Goal: Information Seeking & Learning: Learn about a topic

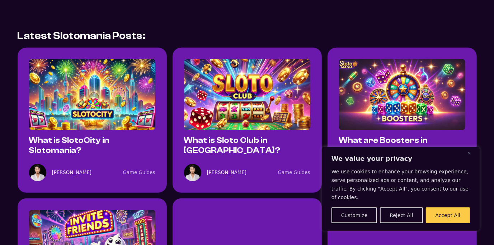
scroll to position [235, 0]
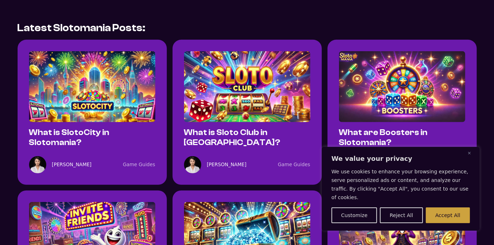
click at [461, 218] on button "Accept All" at bounding box center [448, 216] width 44 height 16
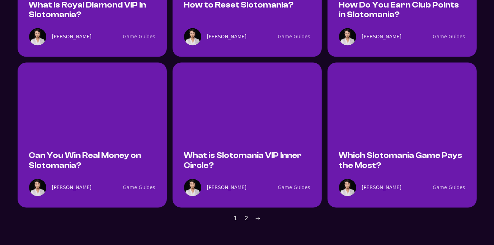
scroll to position [665, 0]
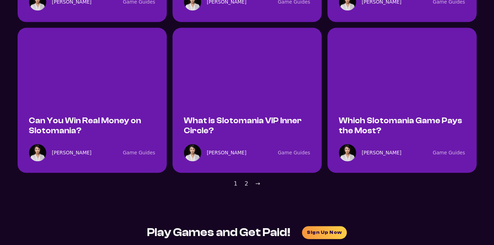
scroll to position [704, 0]
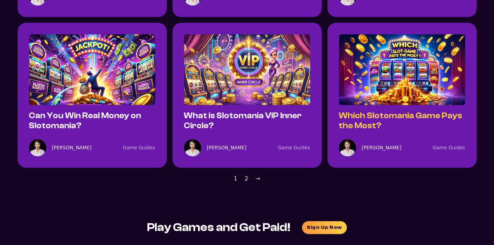
click at [349, 118] on link "Which Slotomania Game Pays the Most?" at bounding box center [400, 120] width 123 height 19
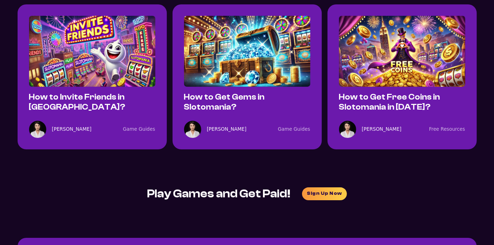
scroll to position [1487, 0]
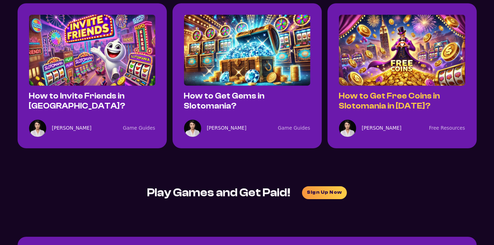
click at [341, 91] on link "How to Get Free Coins in Slotomania in 2025?" at bounding box center [389, 100] width 101 height 19
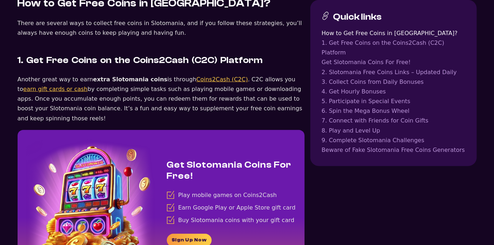
scroll to position [509, 0]
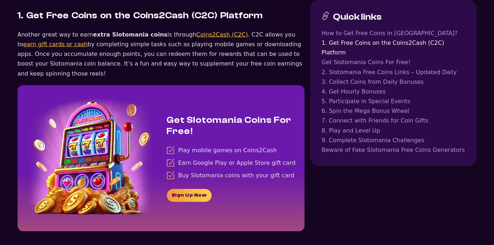
click at [178, 189] on link "Sign Up Now" at bounding box center [189, 195] width 45 height 13
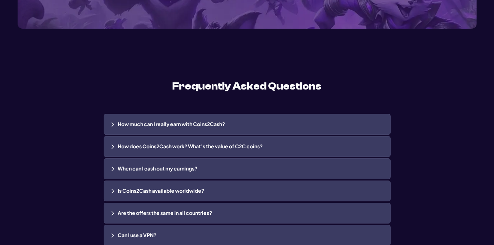
scroll to position [1487, 0]
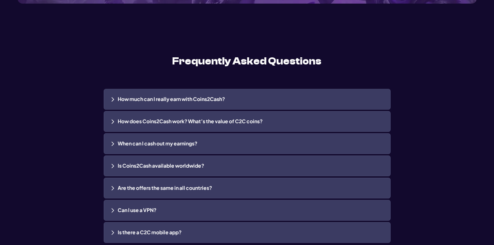
click at [115, 98] on img at bounding box center [112, 99] width 5 height 5
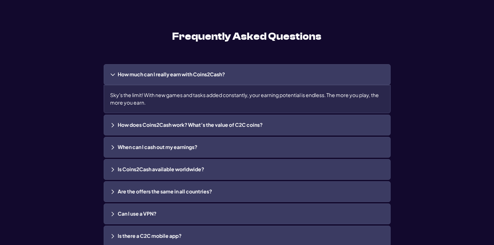
scroll to position [1526, 0]
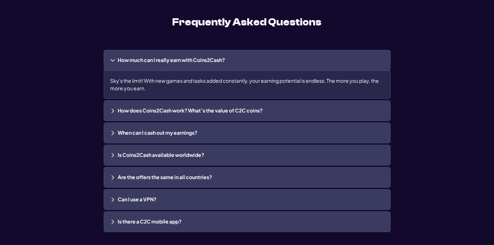
click at [114, 109] on img at bounding box center [112, 110] width 5 height 5
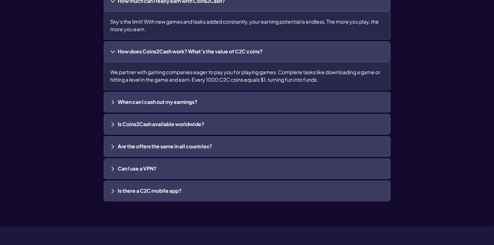
scroll to position [1604, 0]
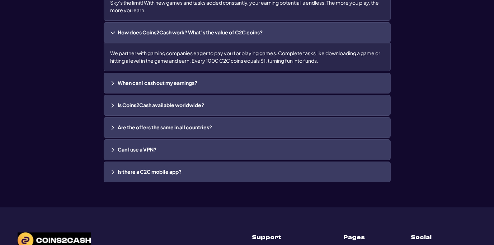
click at [113, 82] on img at bounding box center [112, 83] width 5 height 5
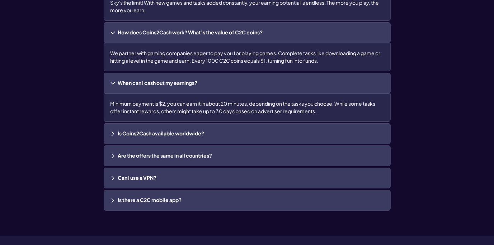
click at [115, 133] on img at bounding box center [112, 133] width 5 height 5
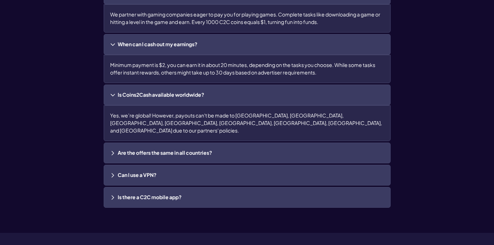
scroll to position [1643, 0]
click at [112, 150] on img at bounding box center [112, 152] width 5 height 5
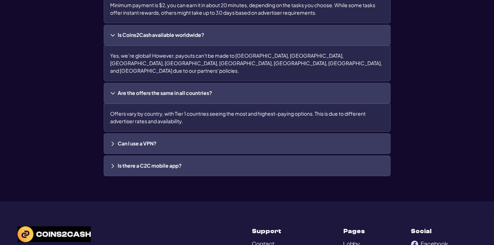
scroll to position [1721, 0]
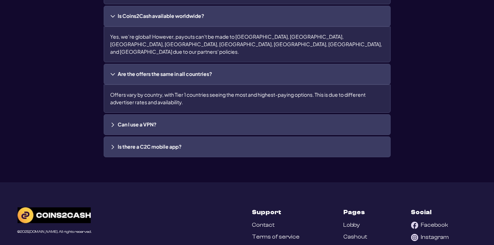
click at [109, 116] on div "Can I use a VPN?" at bounding box center [247, 124] width 287 height 21
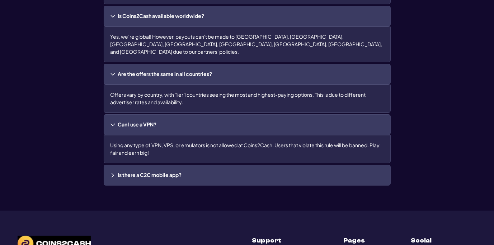
click at [115, 173] on img at bounding box center [112, 175] width 5 height 5
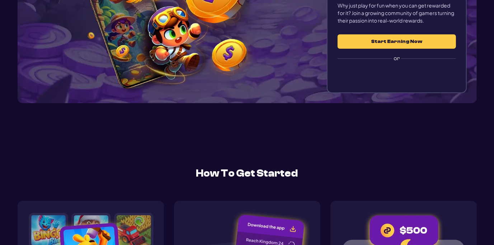
scroll to position [0, 0]
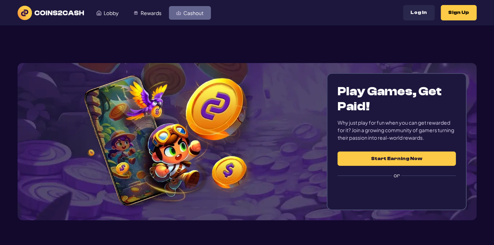
click at [189, 16] on link "Cashout" at bounding box center [190, 13] width 42 height 14
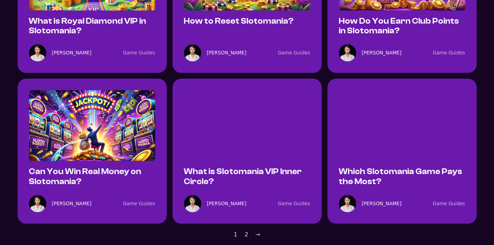
scroll to position [665, 0]
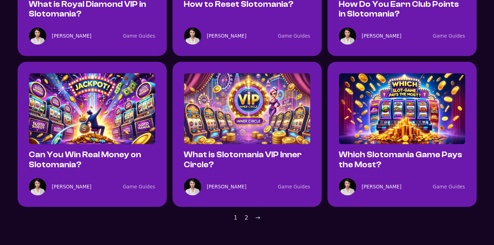
click at [245, 218] on link "2" at bounding box center [247, 218] width 4 height 10
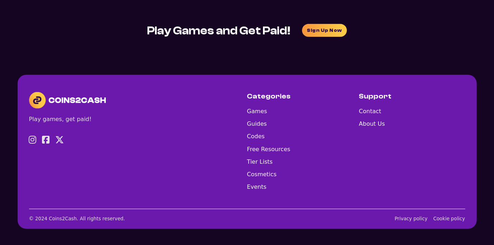
scroll to position [305, 0]
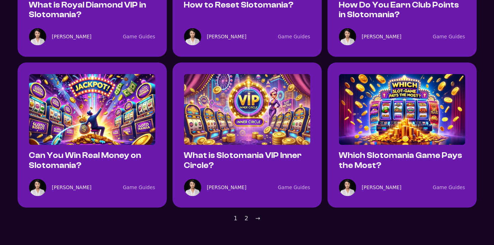
scroll to position [665, 0]
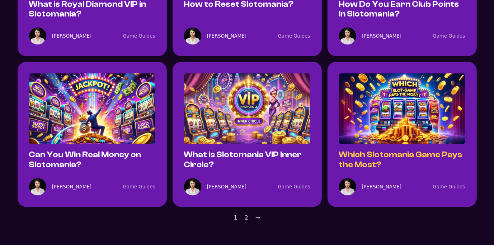
click at [369, 155] on link "Which Slotomania Game Pays the Most?" at bounding box center [400, 159] width 123 height 19
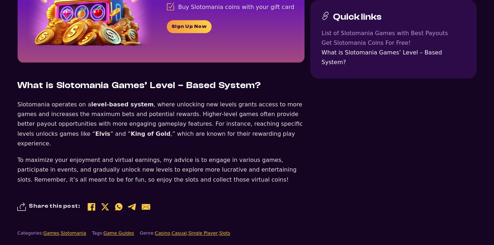
scroll to position [743, 0]
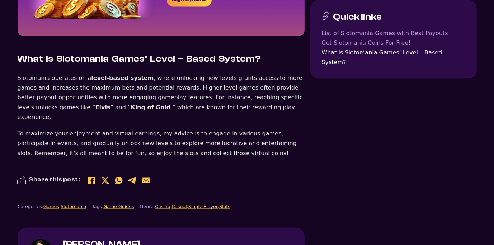
click at [348, 33] on link "List of Slotomania Games with Best Payouts" at bounding box center [393, 33] width 143 height 10
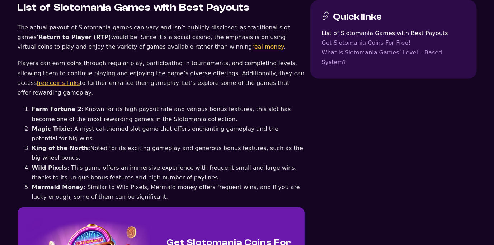
scroll to position [407, 0]
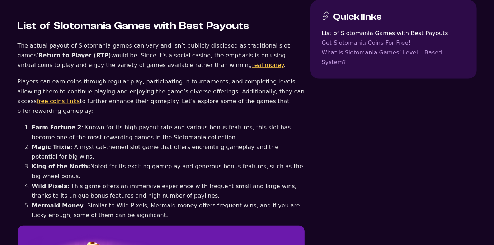
click at [80, 98] on link "free coins links" at bounding box center [58, 101] width 43 height 7
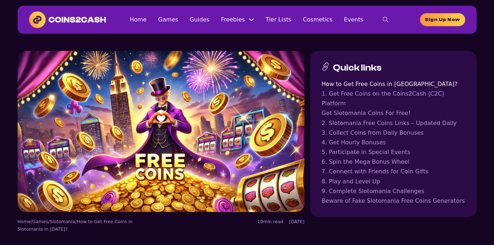
click at [356, 118] on link "2. Slotomania Free Coins Links – Updated Daily" at bounding box center [393, 123] width 143 height 10
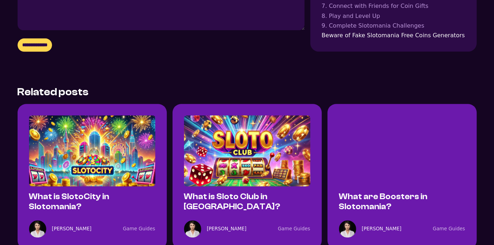
scroll to position [2968, 0]
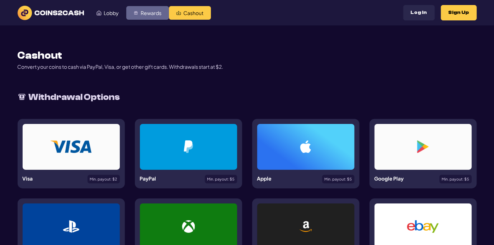
click at [150, 15] on span "Rewards" at bounding box center [151, 12] width 21 height 5
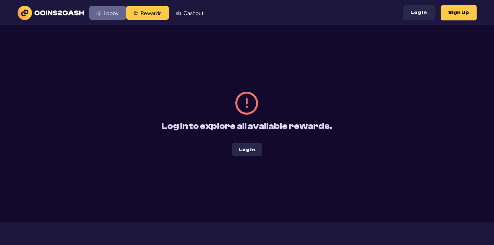
click at [95, 12] on link "Lobby" at bounding box center [107, 13] width 37 height 14
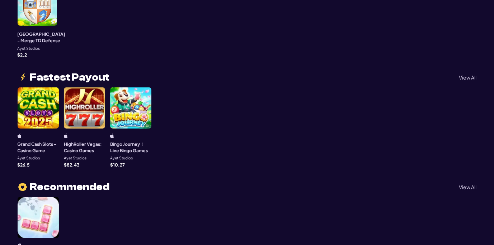
scroll to position [156, 0]
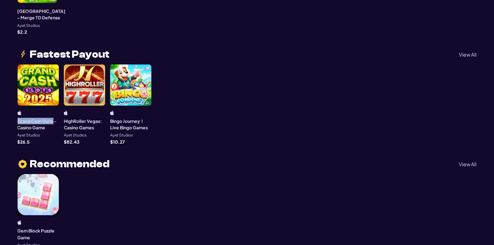
drag, startPoint x: 18, startPoint y: 118, endPoint x: 53, endPoint y: 116, distance: 34.8
click at [53, 118] on h3 "Grand Cash Slots - Casino Game" at bounding box center [38, 124] width 41 height 13
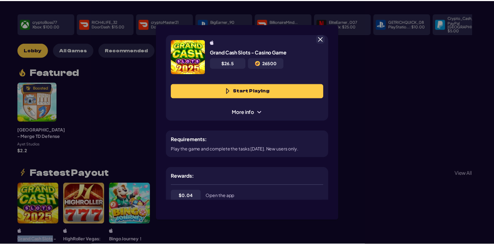
scroll to position [36, 0]
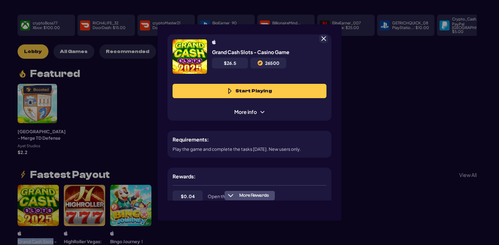
click at [267, 89] on button "Start Playing" at bounding box center [249, 91] width 154 height 14
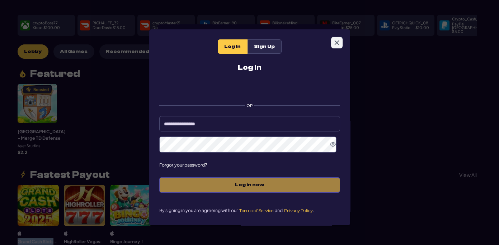
click at [339, 40] on icon "Close" at bounding box center [337, 43] width 6 height 6
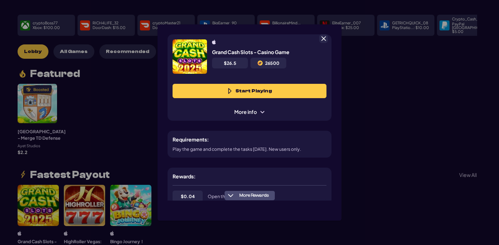
click at [103, 92] on div "Grand Cash Slots - Casino Game $ 26.5 26500 Start Playing More info Requirement…" at bounding box center [249, 122] width 499 height 245
click at [324, 41] on span at bounding box center [323, 39] width 6 height 6
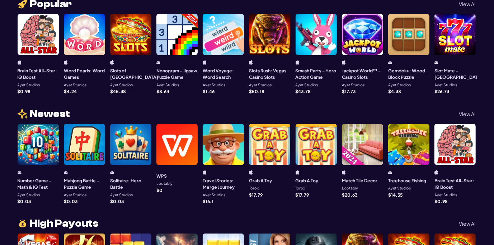
scroll to position [388, 0]
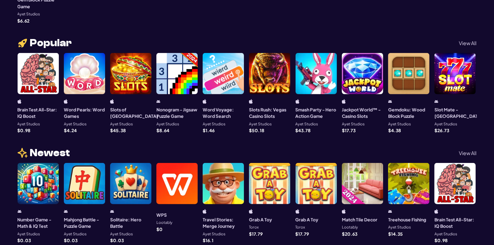
click at [462, 41] on p "View All" at bounding box center [468, 43] width 18 height 5
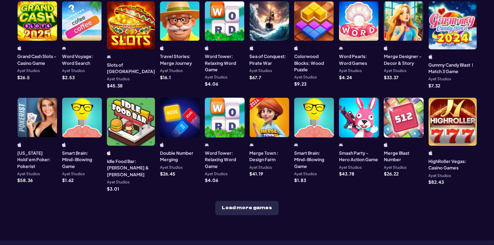
scroll to position [274, 0]
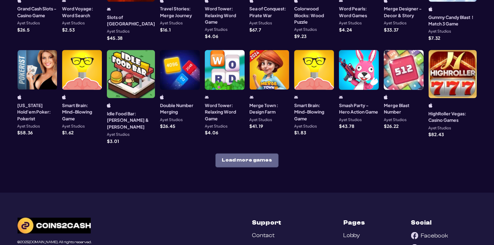
click at [263, 153] on button "Load more games" at bounding box center [246, 160] width 63 height 14
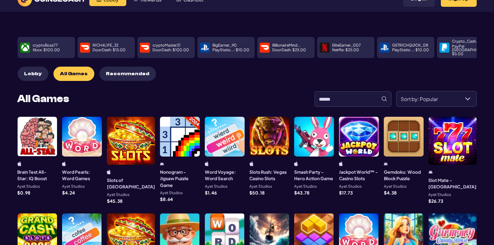
scroll to position [0, 0]
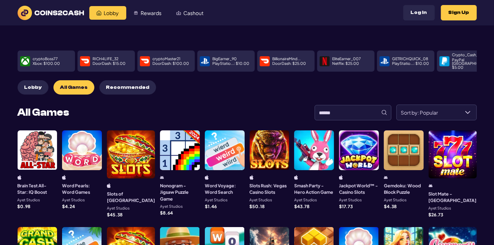
click at [126, 148] on div at bounding box center [131, 155] width 48 height 48
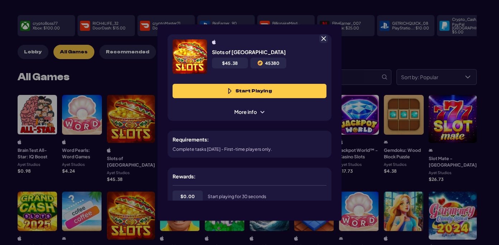
scroll to position [36, 0]
click at [267, 97] on button "Start Playing" at bounding box center [249, 91] width 154 height 14
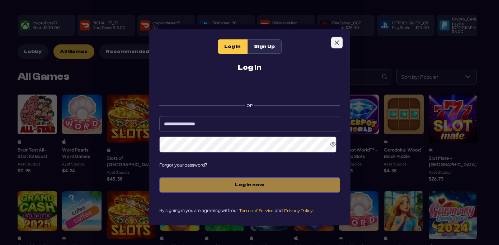
click at [340, 43] on button "Close" at bounding box center [336, 42] width 11 height 11
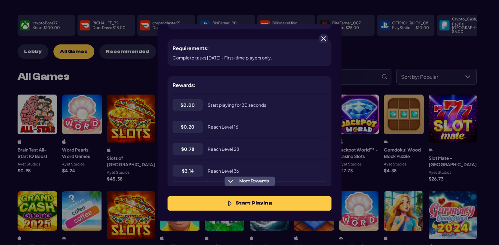
scroll to position [0, 0]
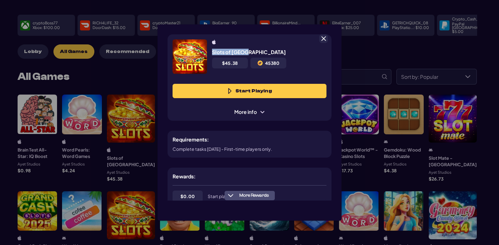
drag, startPoint x: 249, startPoint y: 51, endPoint x: 213, endPoint y: 53, distance: 36.3
click at [213, 53] on div "Slots of Vegas $ 45.38 45380" at bounding box center [269, 56] width 114 height 34
copy h5 "Slots of [GEOGRAPHIC_DATA]"
